Goal: Find specific page/section: Find specific page/section

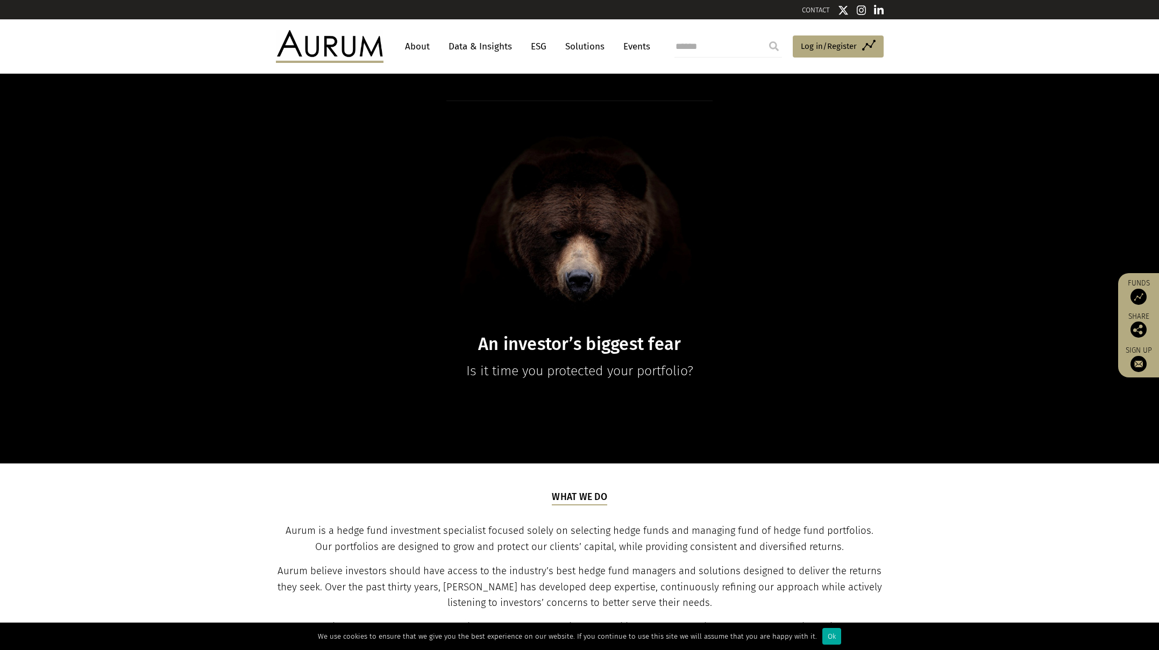
click at [409, 47] on link "About" at bounding box center [416, 47] width 35 height 20
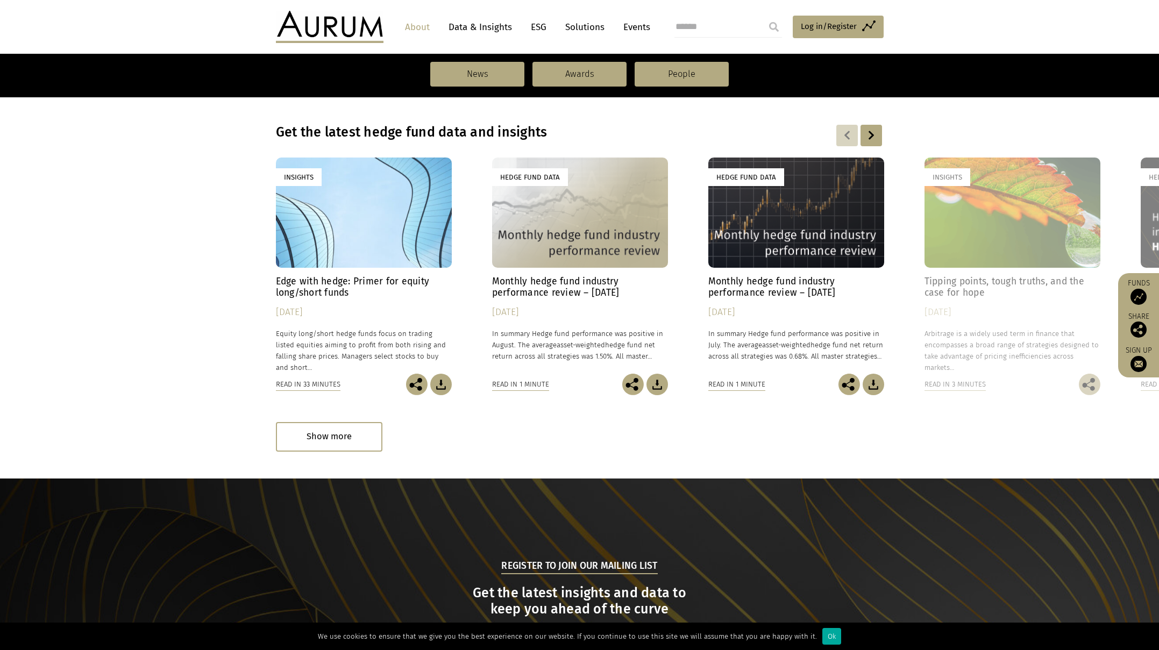
scroll to position [594, 0]
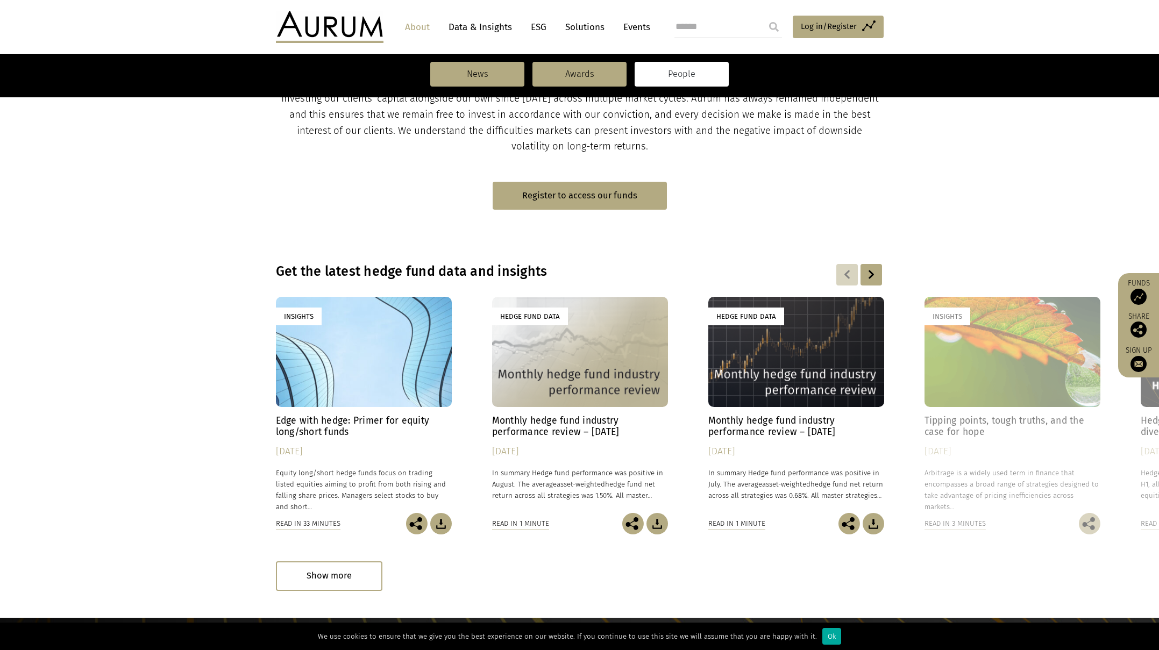
click at [653, 82] on link "People" at bounding box center [681, 74] width 94 height 25
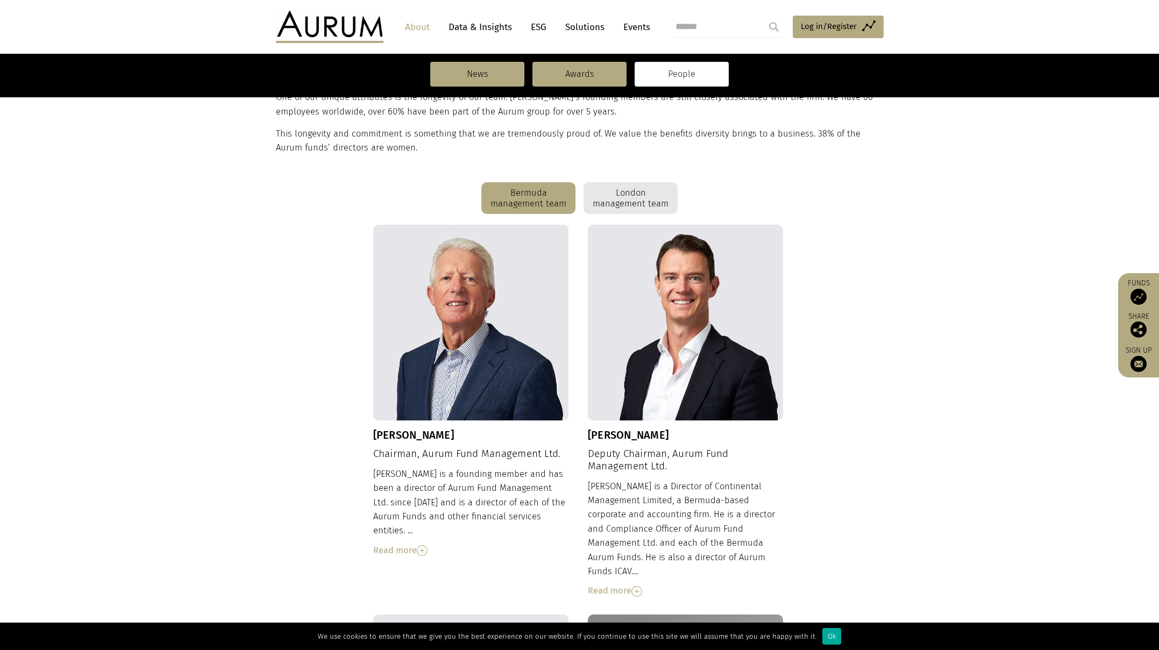
scroll to position [219, 0]
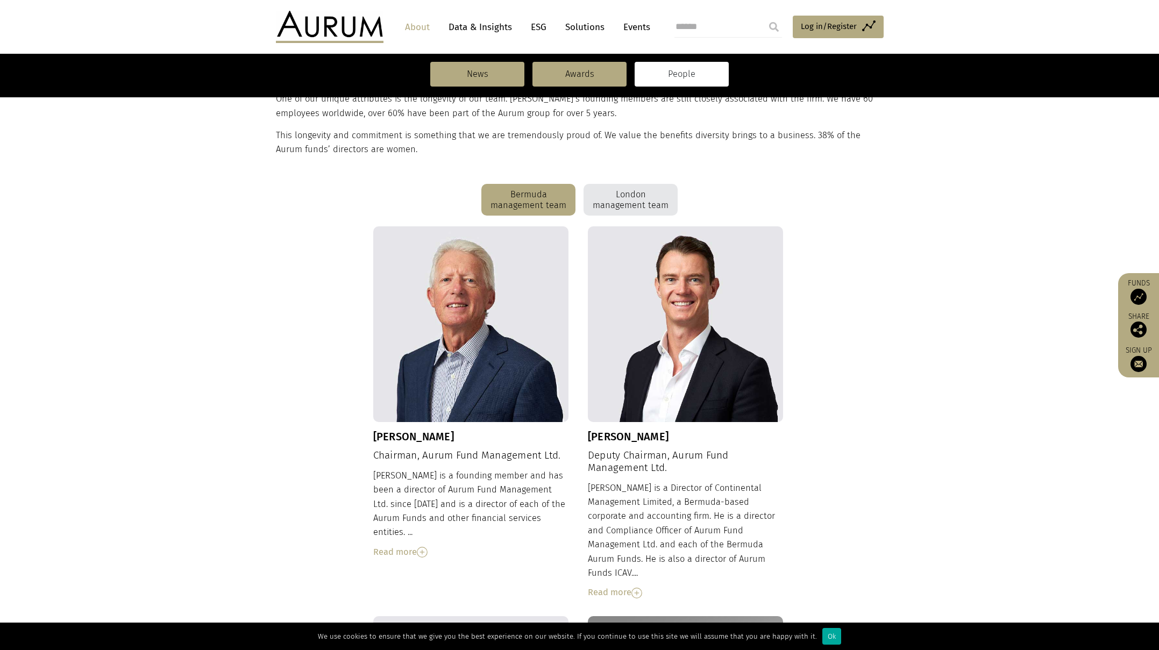
click at [611, 203] on div "London management team" at bounding box center [630, 200] width 94 height 32
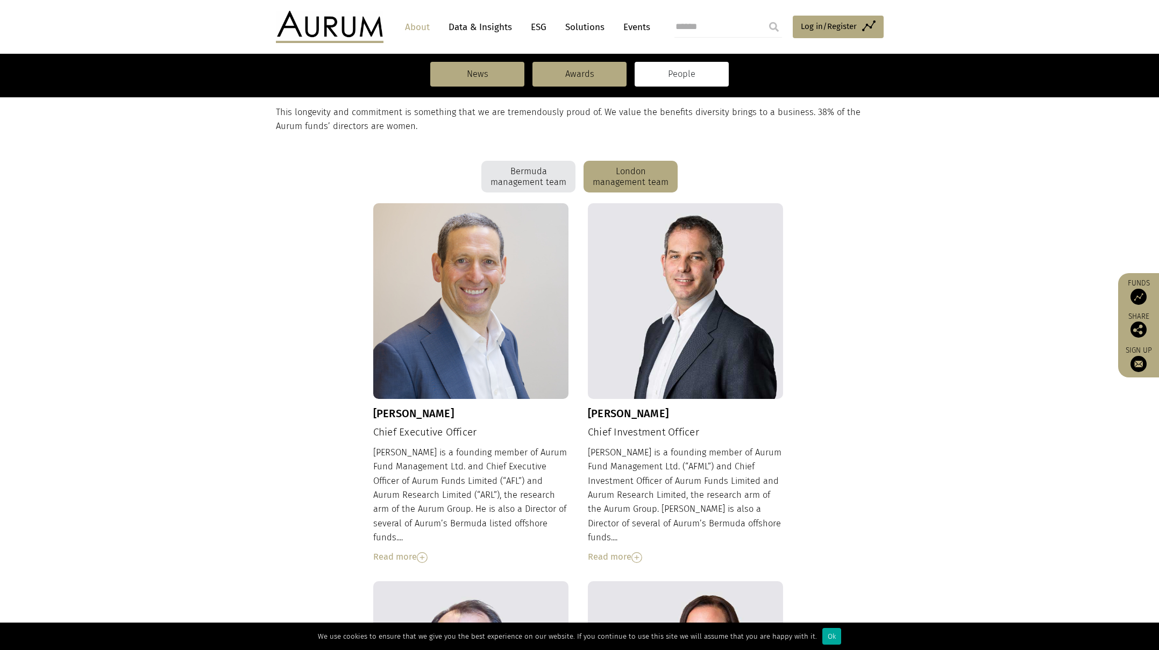
scroll to position [151, 0]
